Goal: Find specific page/section: Find specific page/section

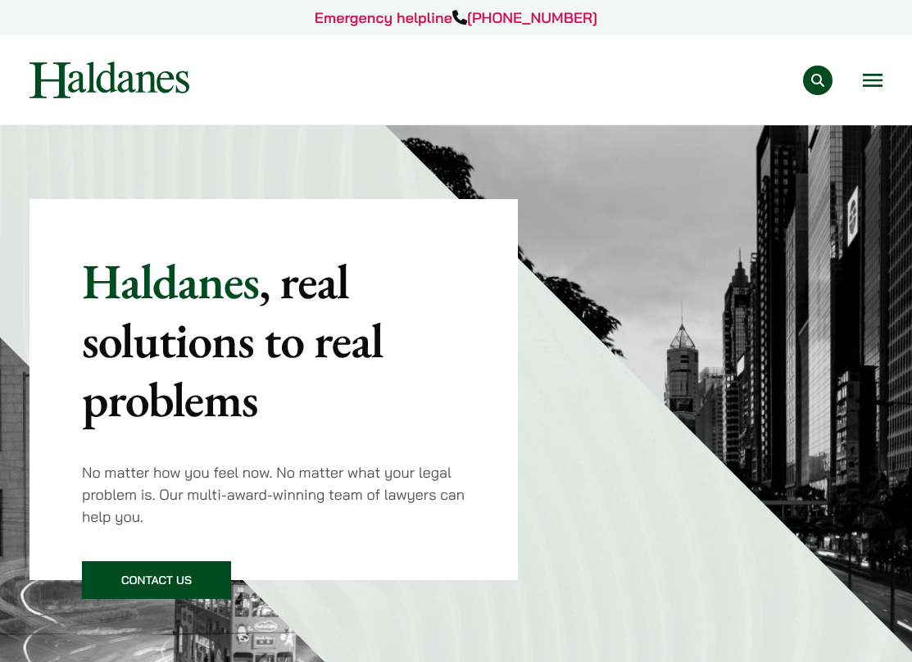
click at [879, 79] on button "Open menu" at bounding box center [872, 80] width 20 height 13
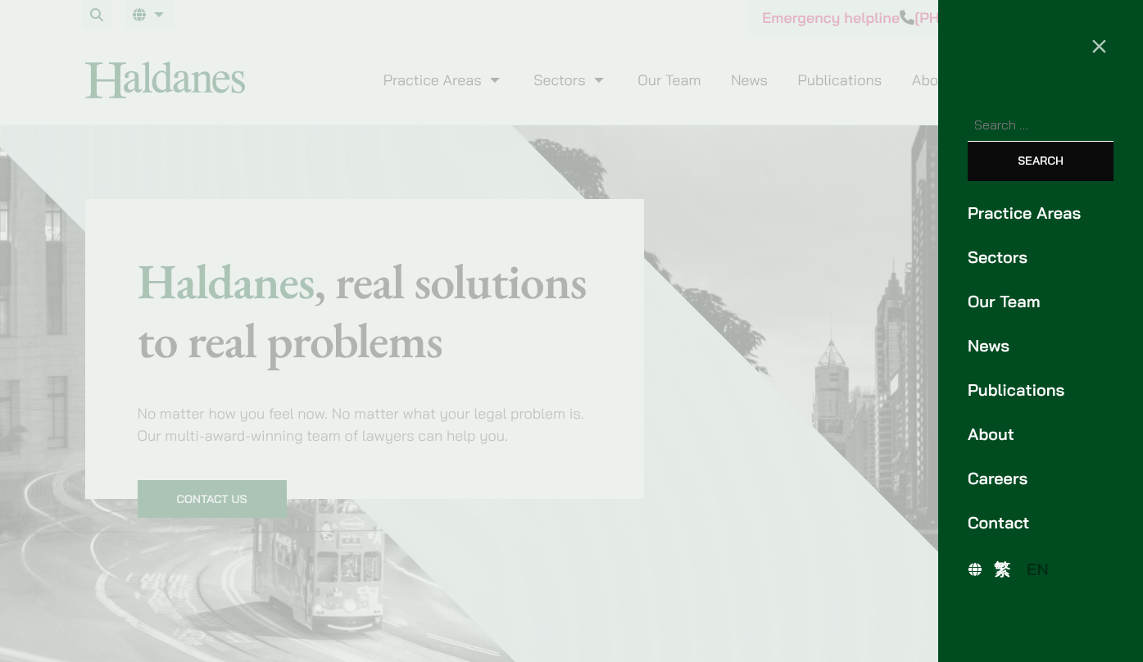
click at [911, 297] on link "Our Team" at bounding box center [1040, 301] width 146 height 25
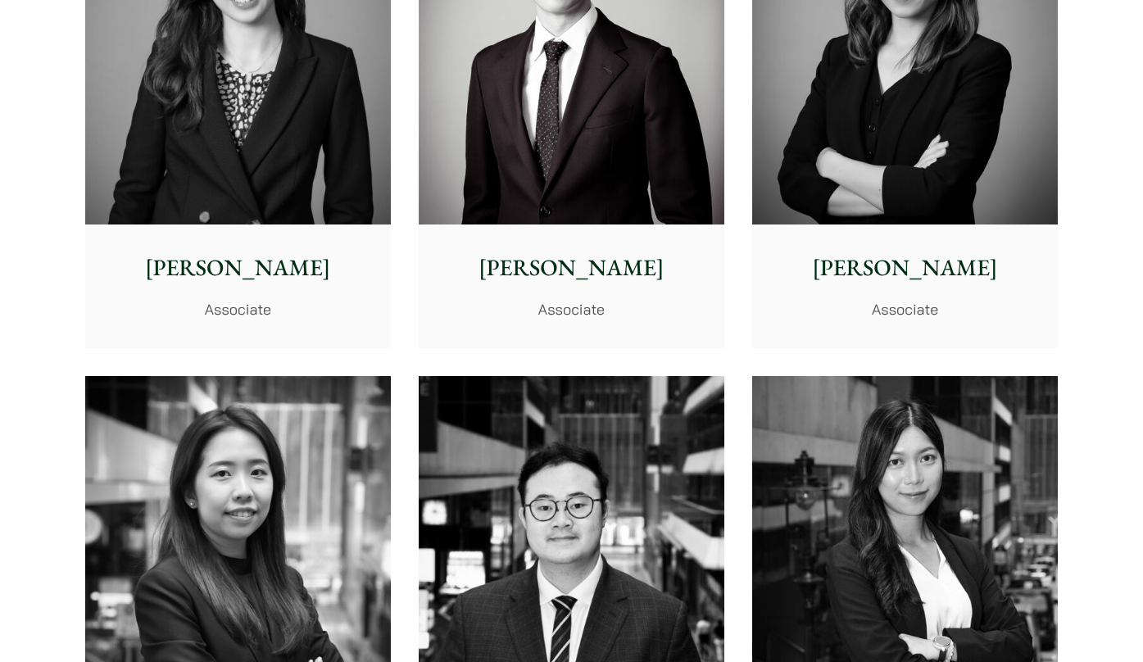
scroll to position [5406, 0]
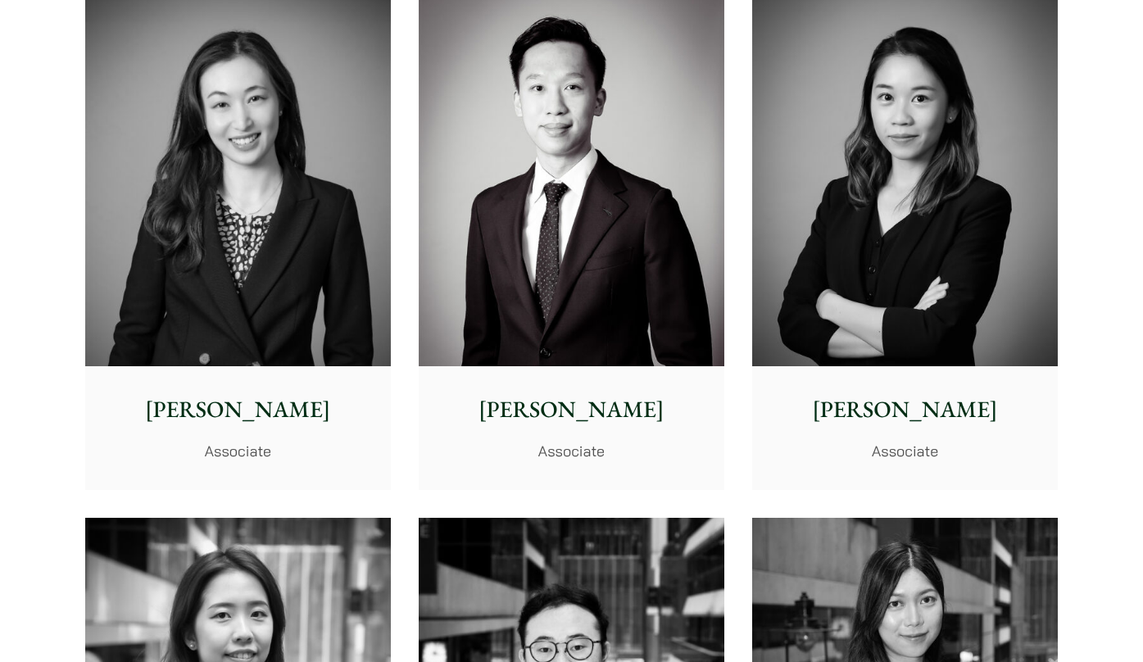
click at [260, 407] on p "[PERSON_NAME]" at bounding box center [237, 409] width 279 height 34
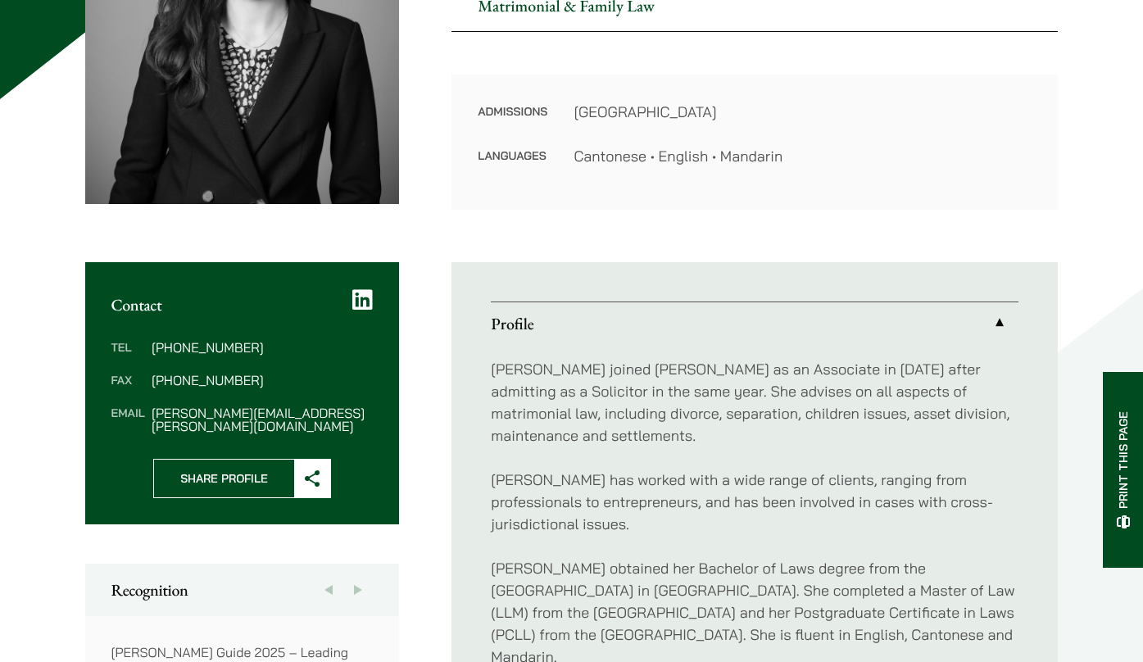
scroll to position [410, 0]
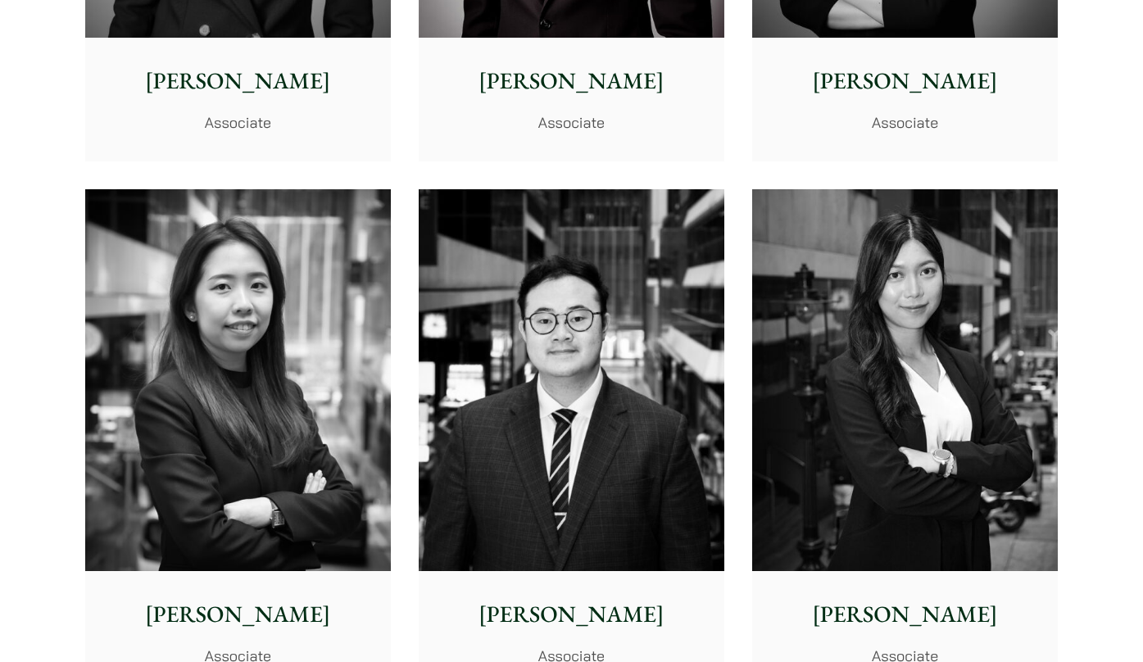
scroll to position [5764, 0]
